Goal: Task Accomplishment & Management: Manage account settings

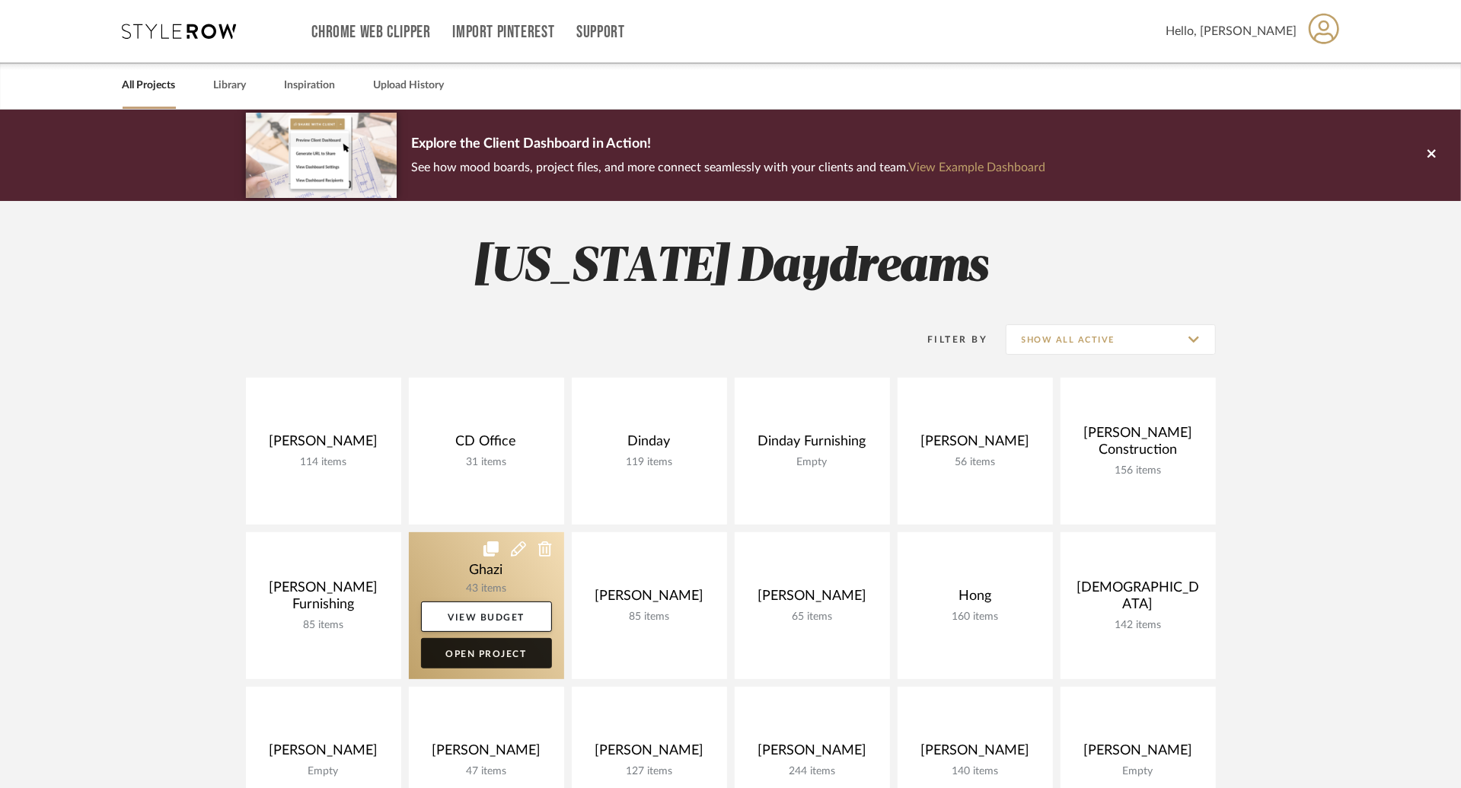
click at [520, 660] on link "Open Project" at bounding box center [486, 653] width 131 height 30
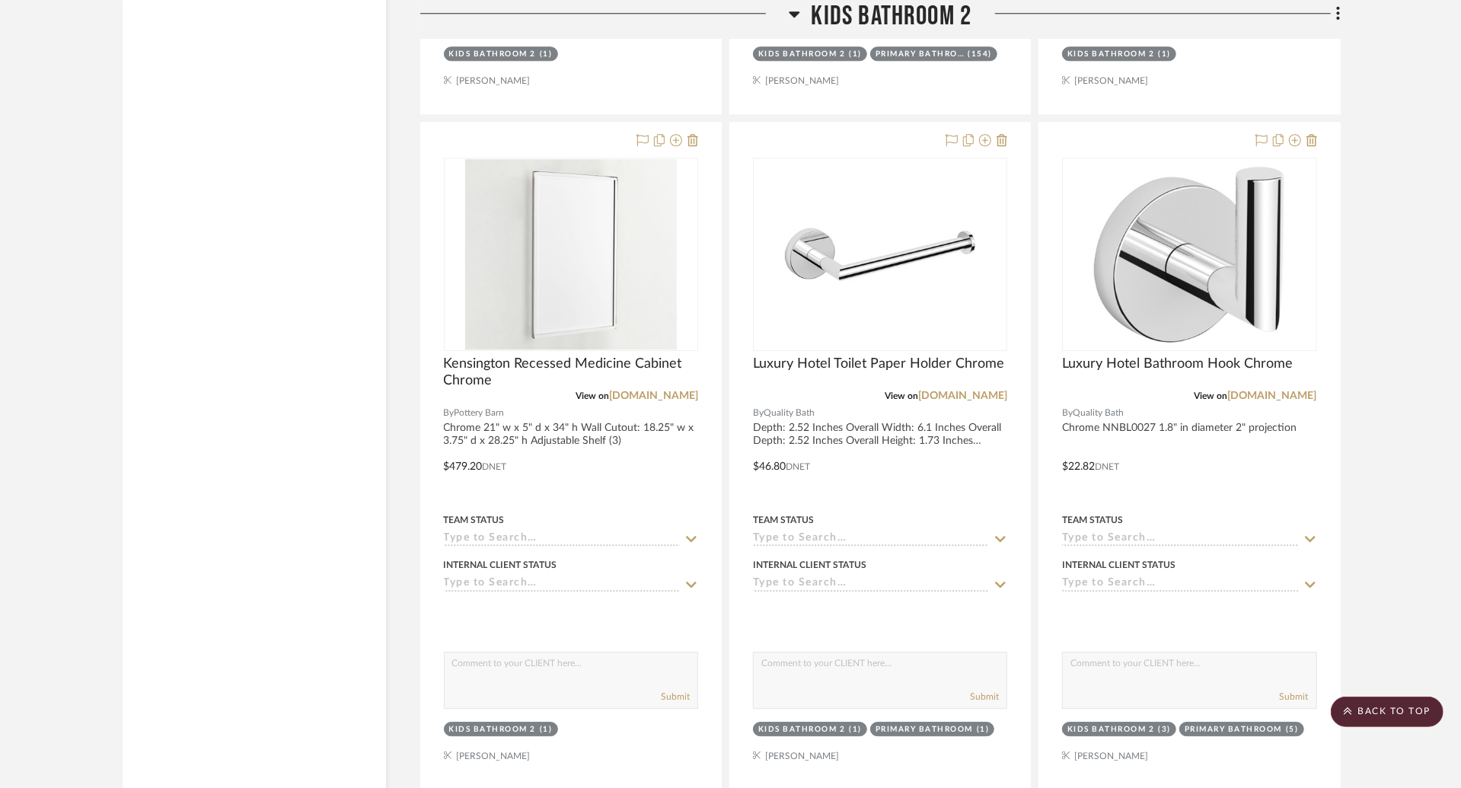
scroll to position [3128, 0]
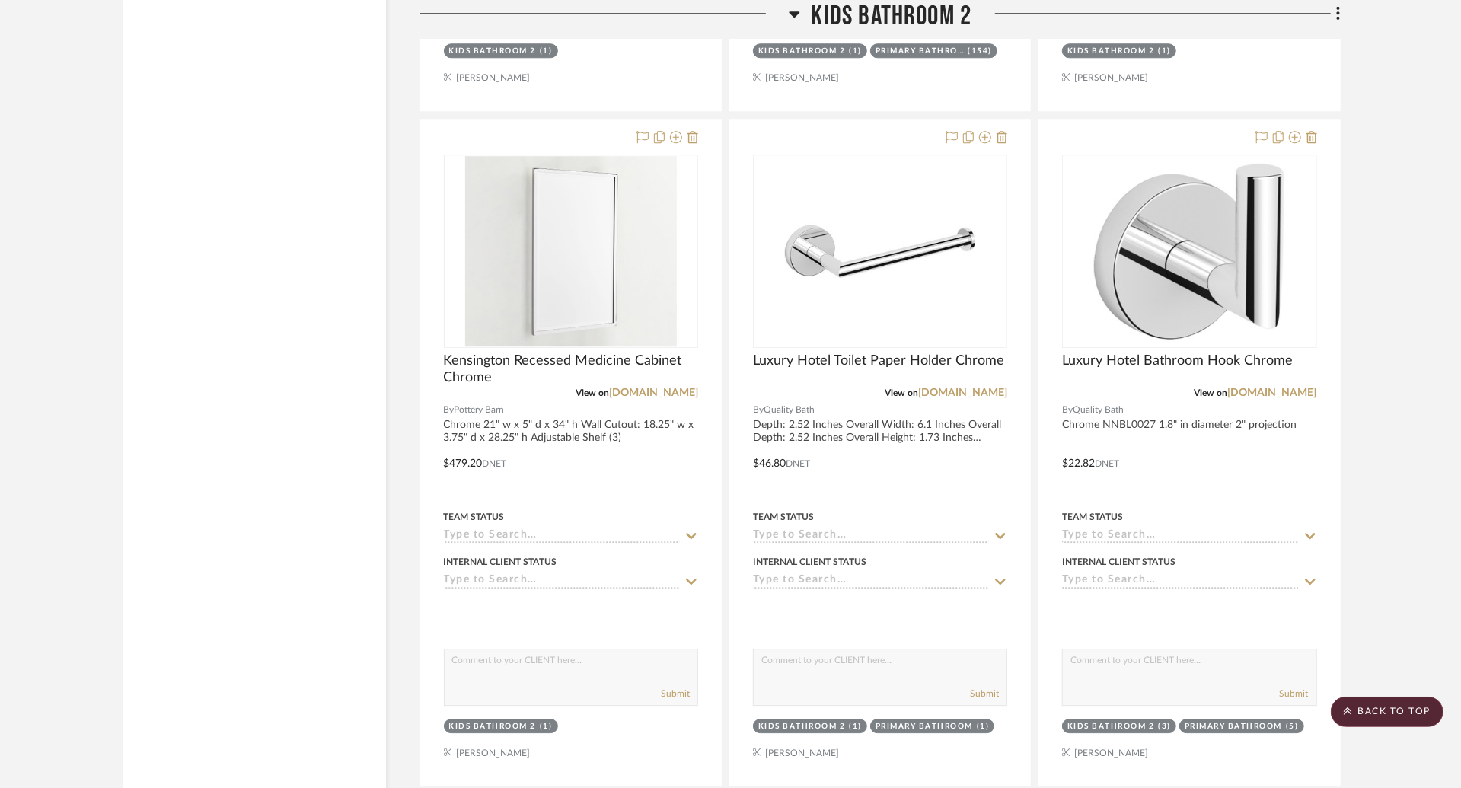
click at [515, 400] on div at bounding box center [571, 453] width 300 height 666
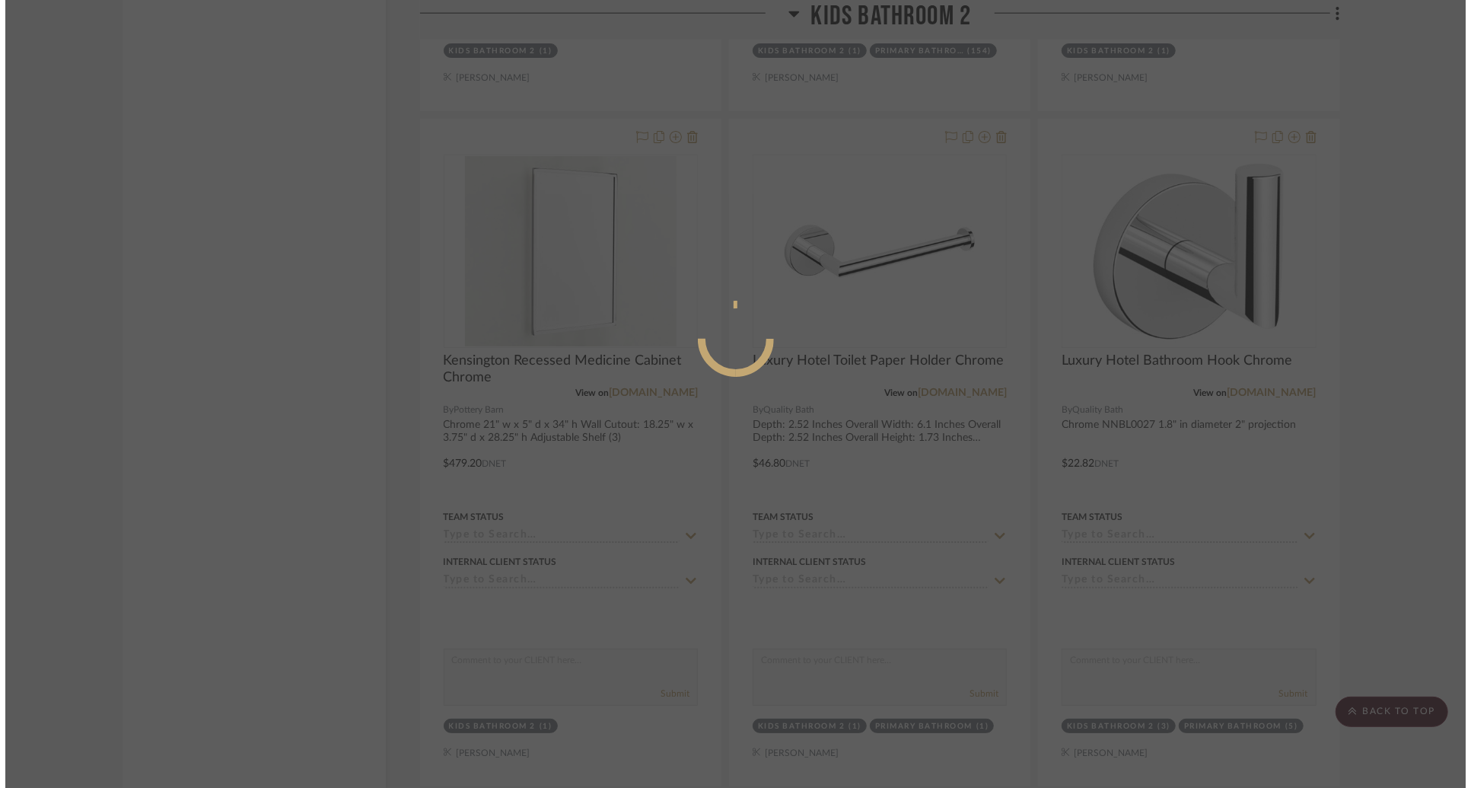
scroll to position [0, 0]
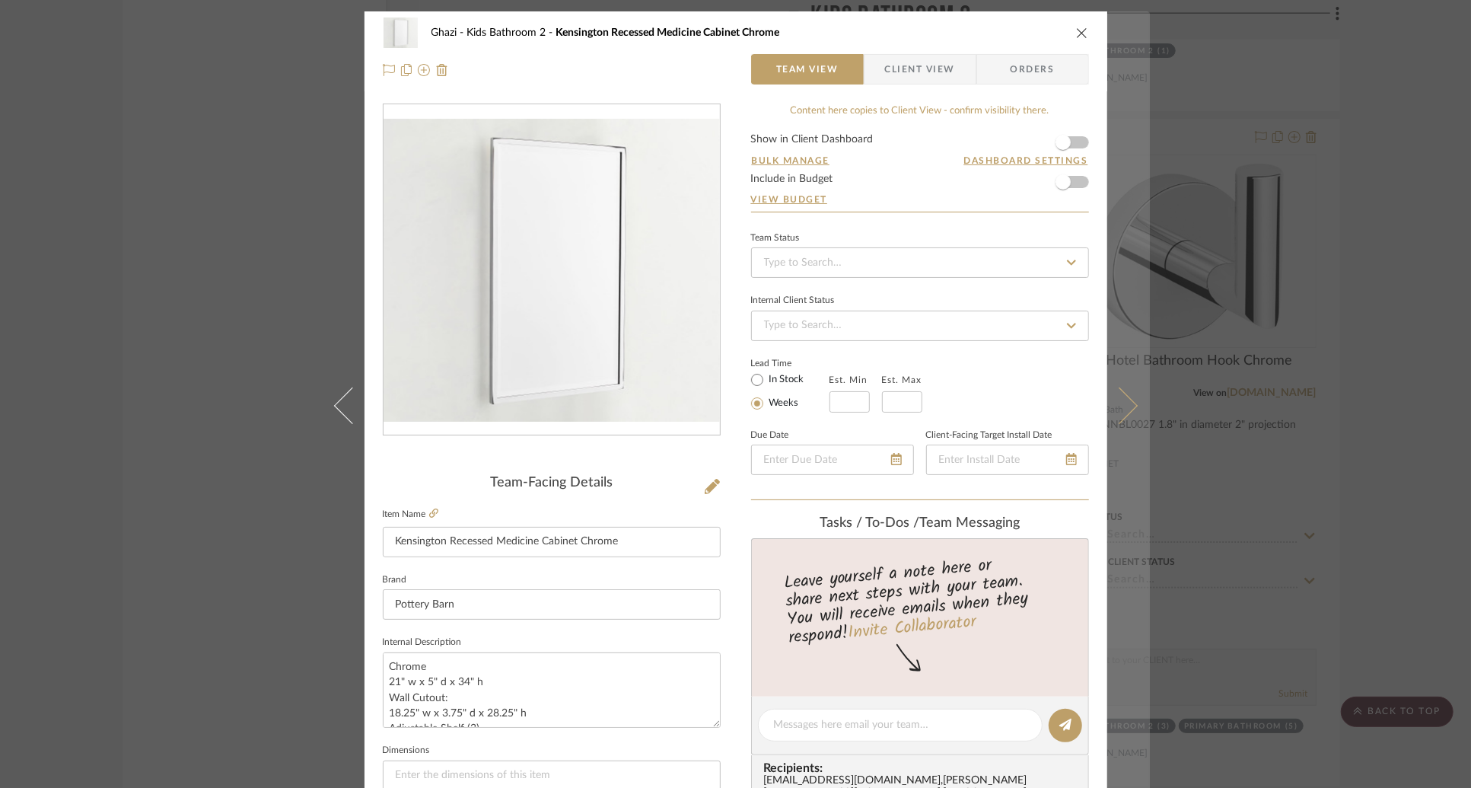
click at [1126, 419] on button at bounding box center [1129, 405] width 43 height 788
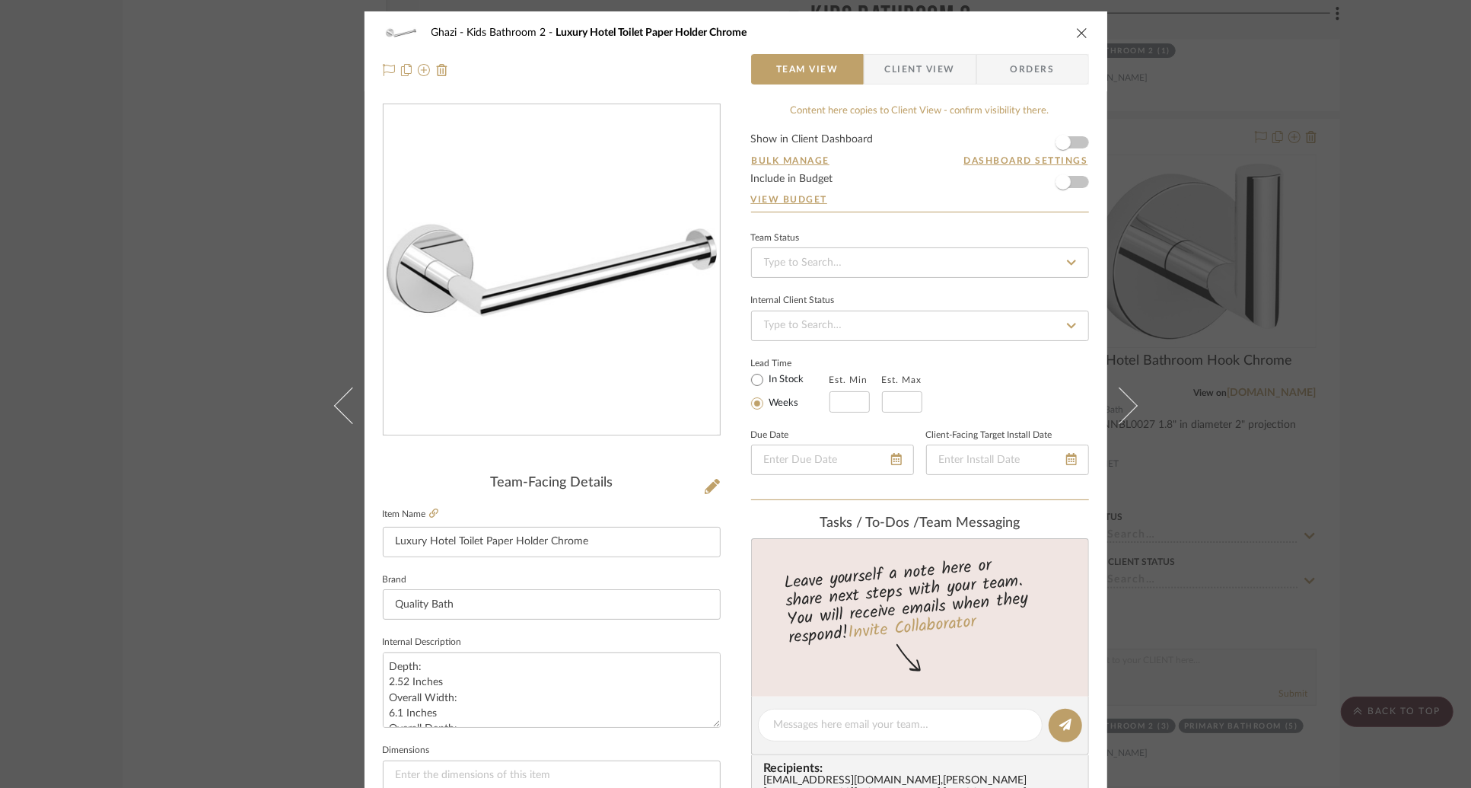
click at [270, 349] on div "Ghazi Kids Bathroom 2 Luxury Hotel Toilet Paper Holder Chrome Team View Client …" at bounding box center [735, 394] width 1471 height 788
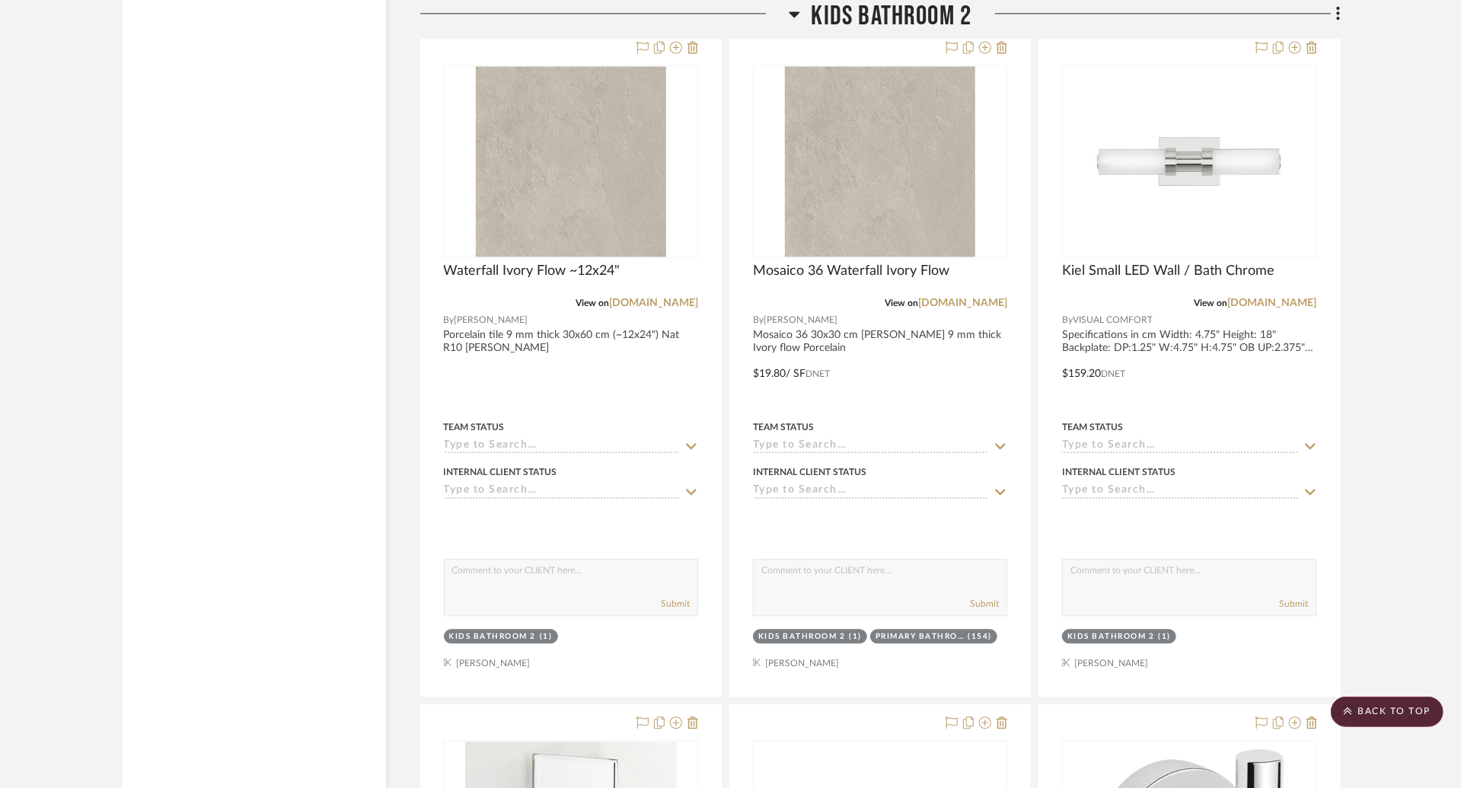
scroll to position [2578, 0]
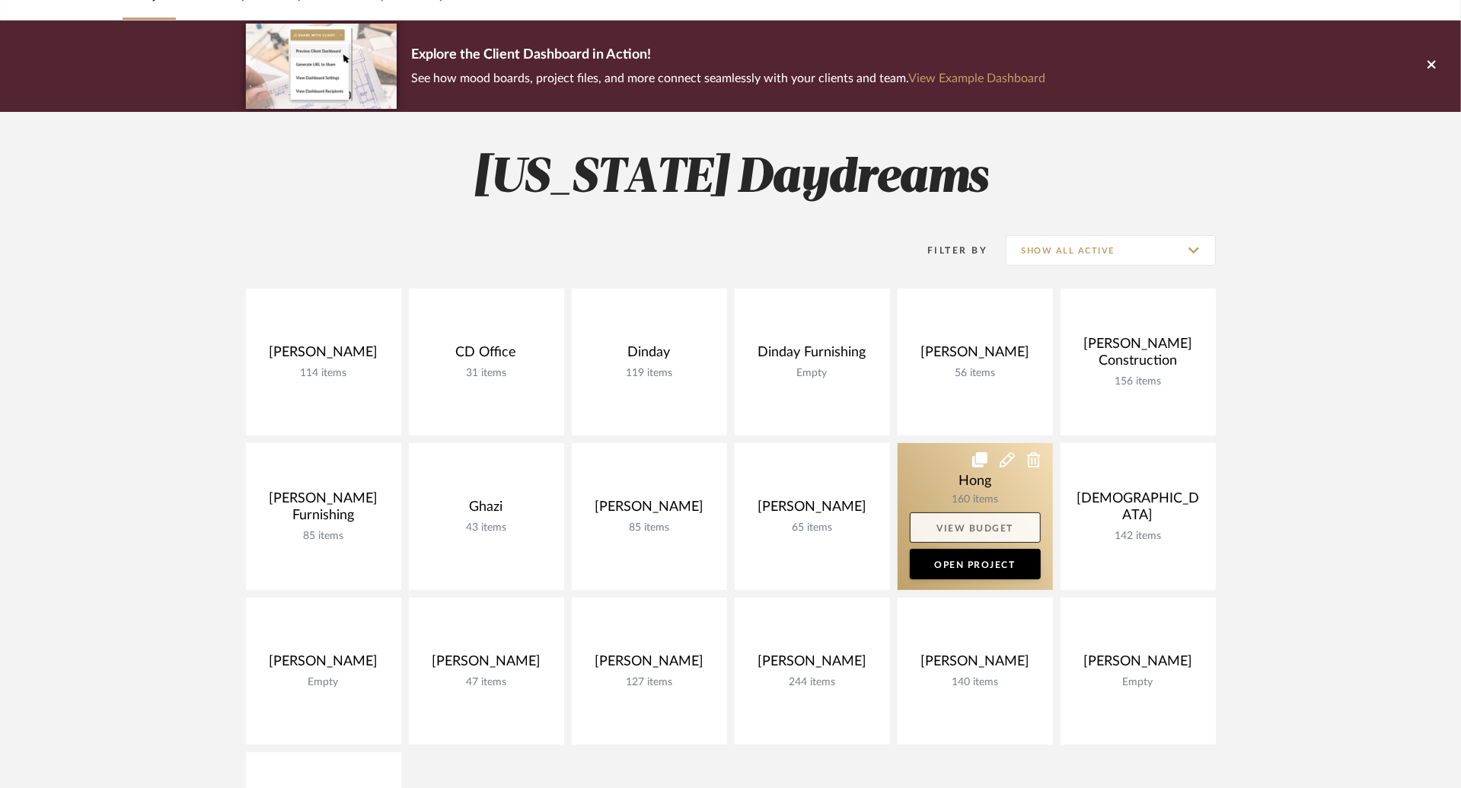
click at [990, 531] on link "View Budget" at bounding box center [975, 527] width 131 height 30
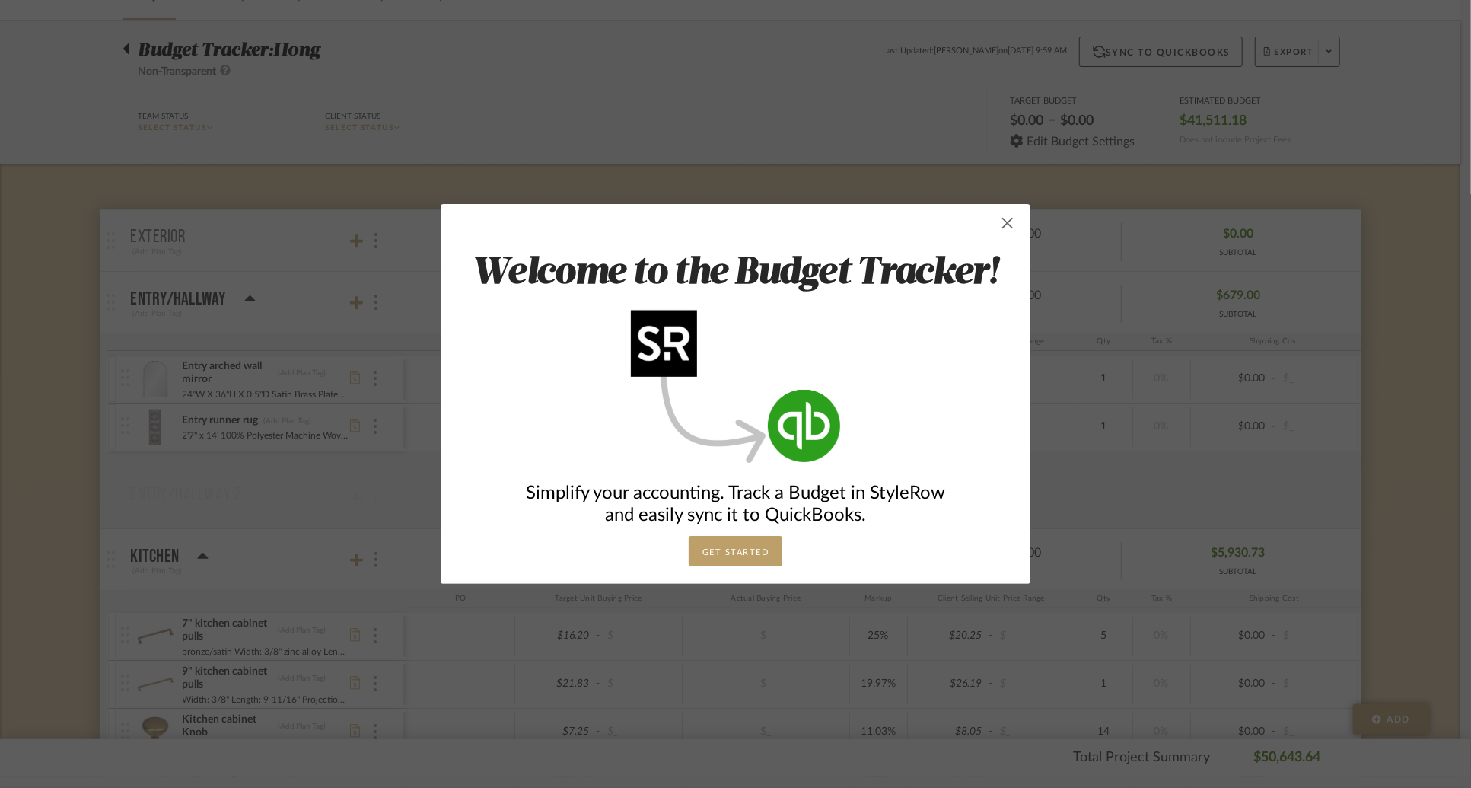
click at [1007, 212] on span "button" at bounding box center [1008, 223] width 30 height 30
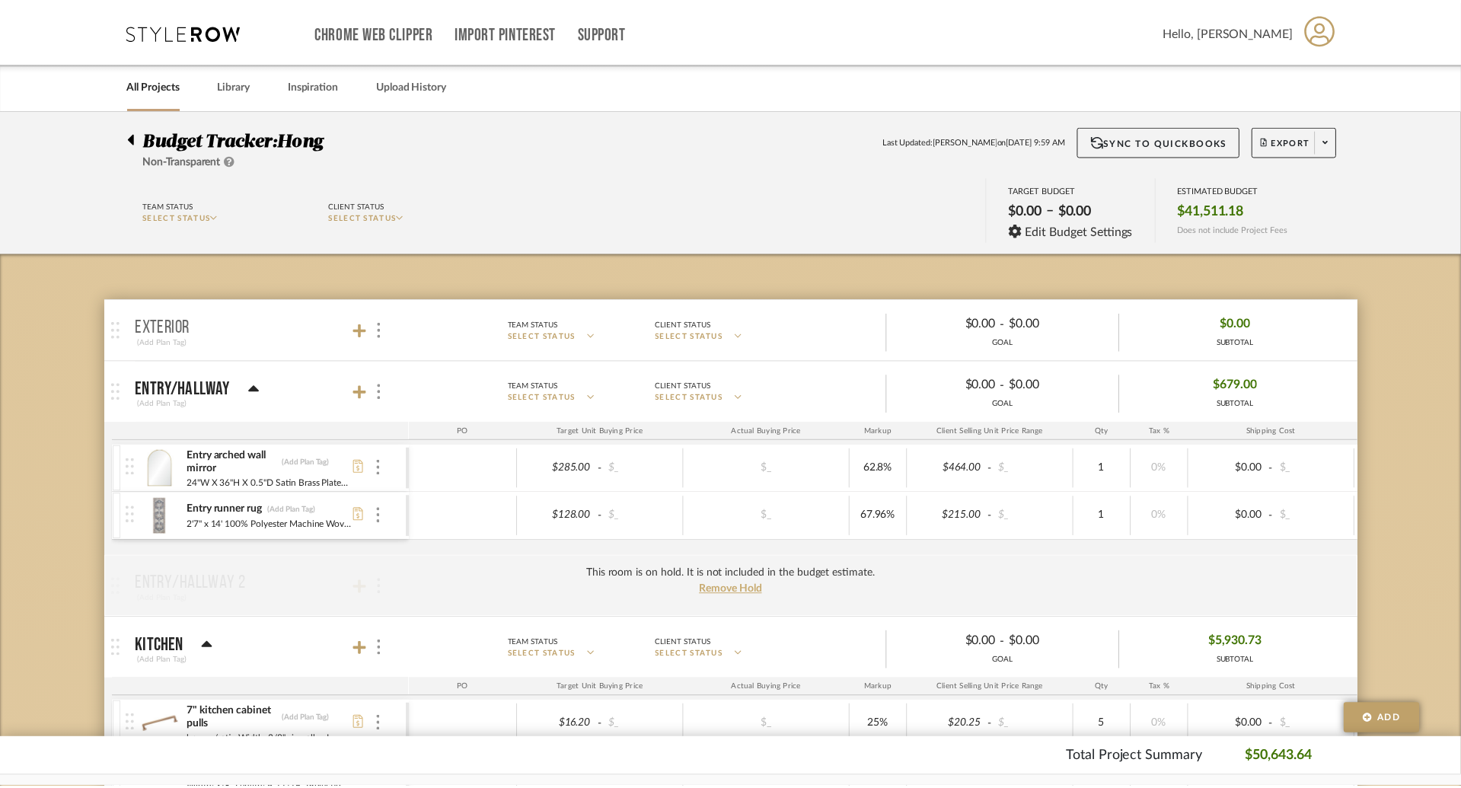
scroll to position [89, 0]
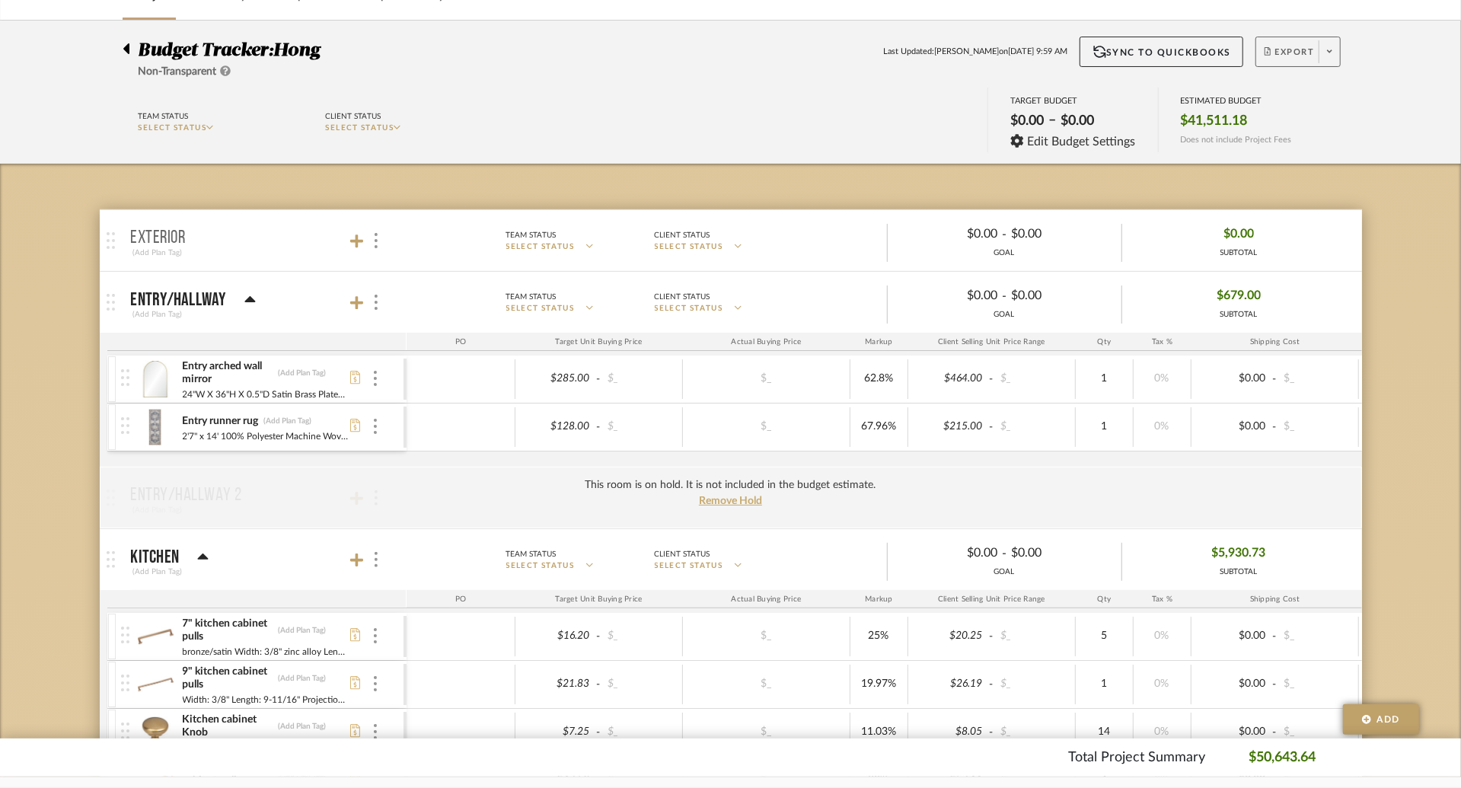
click at [1296, 67] on span "Export" at bounding box center [1289, 57] width 50 height 23
click at [1300, 126] on span "Export Excel" at bounding box center [1325, 131] width 114 height 13
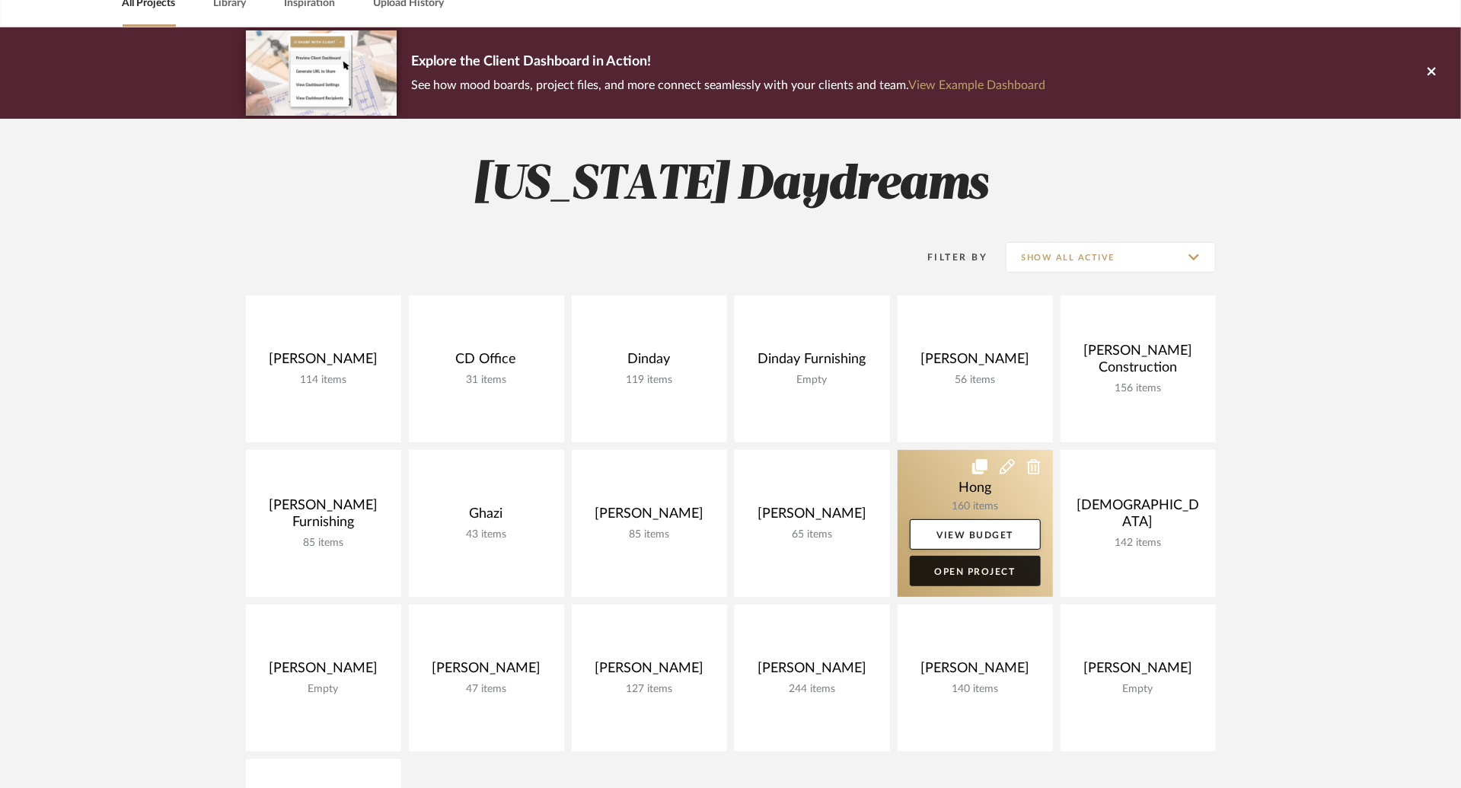
click at [932, 571] on link "Open Project" at bounding box center [975, 571] width 131 height 30
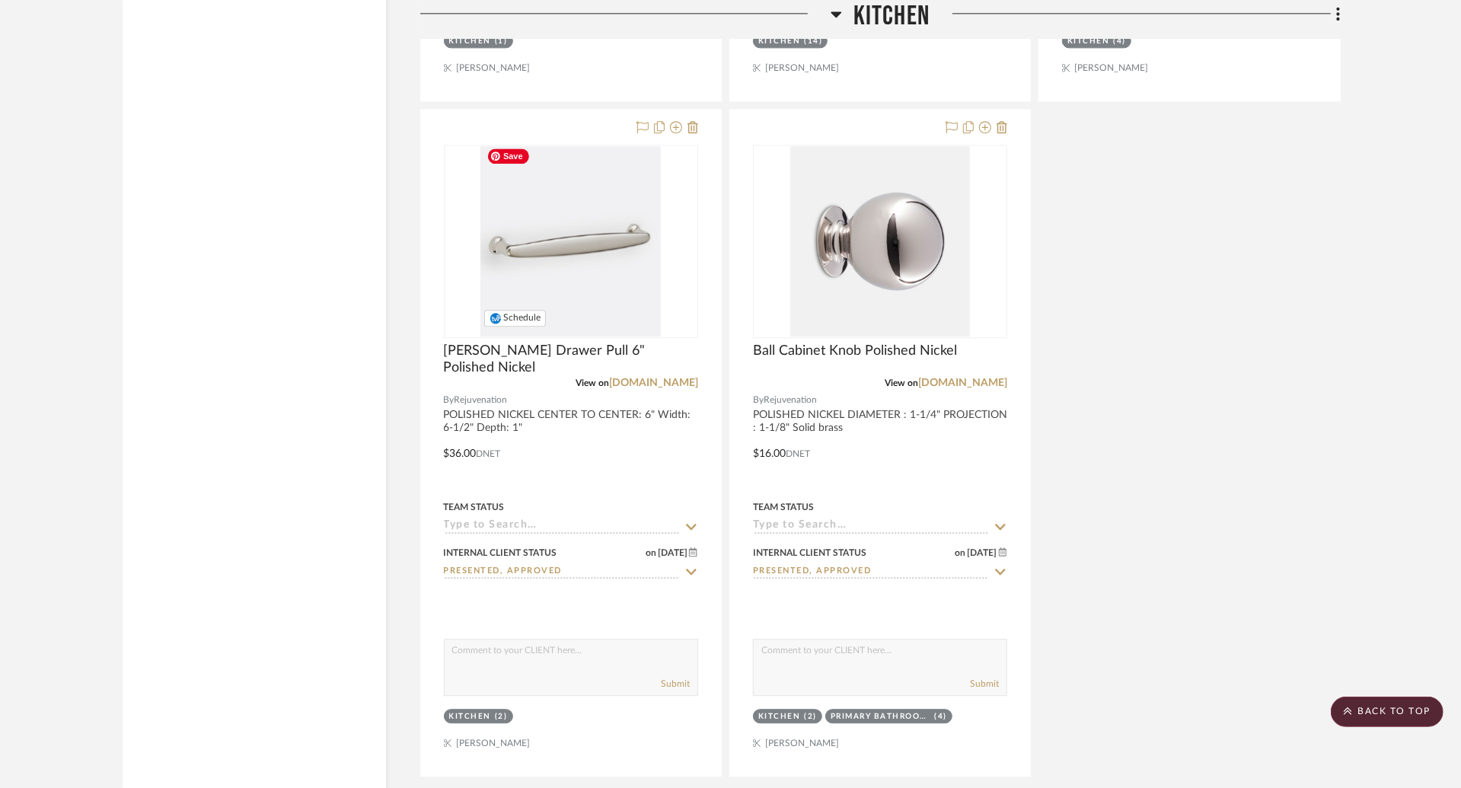
scroll to position [2880, 0]
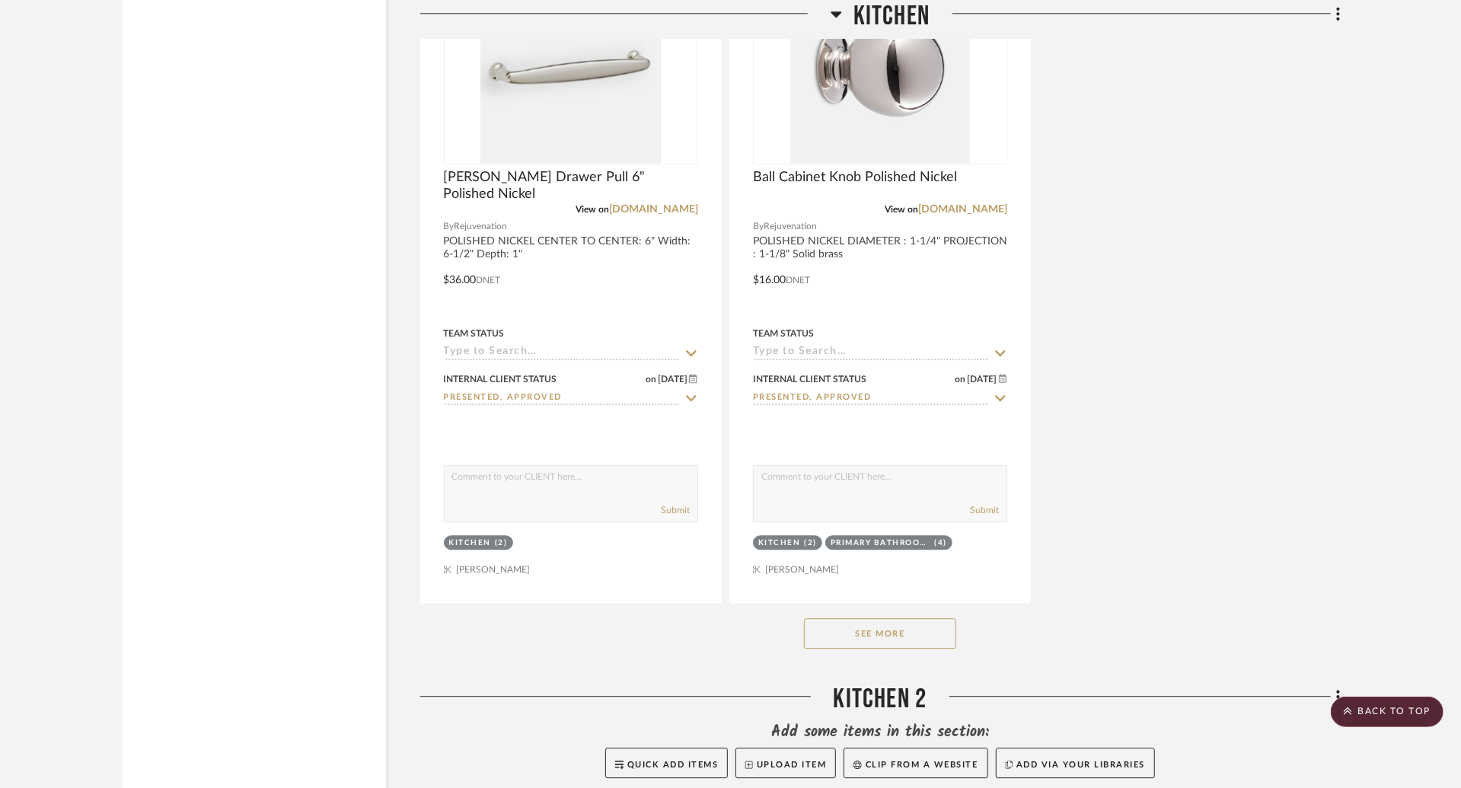
click at [874, 638] on button "See More" at bounding box center [880, 633] width 152 height 30
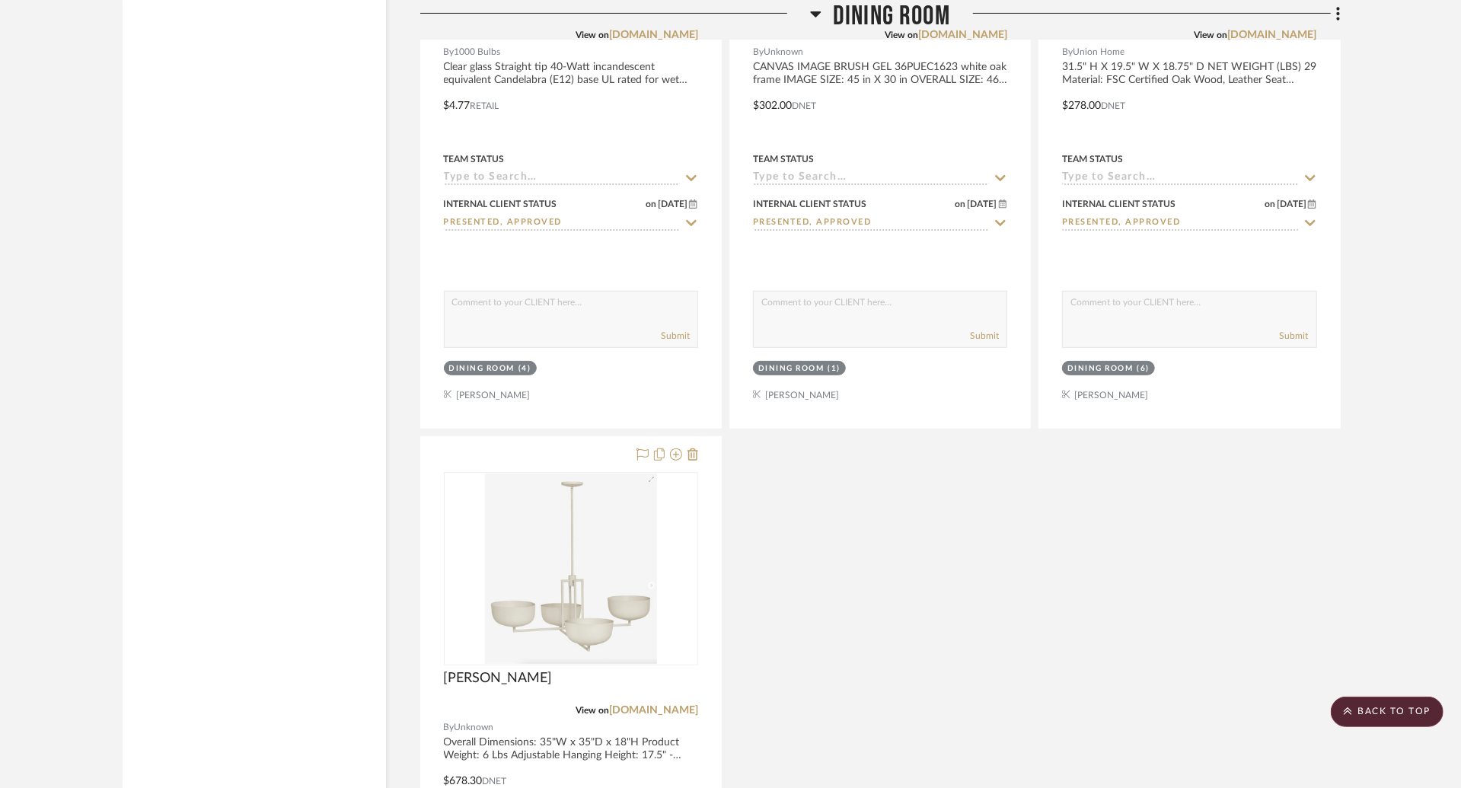
scroll to position [4560, 0]
